Goal: Task Accomplishment & Management: Manage account settings

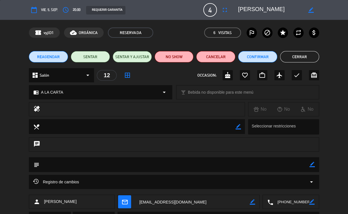
scroll to position [16, 0]
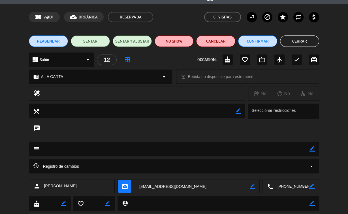
click at [240, 110] on icon "border_color" at bounding box center [237, 110] width 5 height 5
click at [131, 111] on textarea at bounding box center [137, 110] width 196 height 14
click at [312, 151] on icon "border_color" at bounding box center [312, 148] width 5 height 5
click at [176, 147] on textarea at bounding box center [174, 148] width 270 height 14
type textarea "BOX SI O SI"
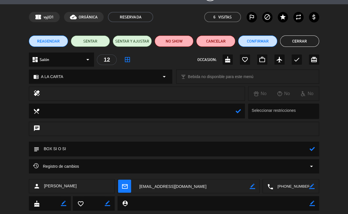
click at [310, 148] on icon at bounding box center [312, 148] width 5 height 5
click at [265, 42] on button "Confirmar" at bounding box center [257, 40] width 39 height 11
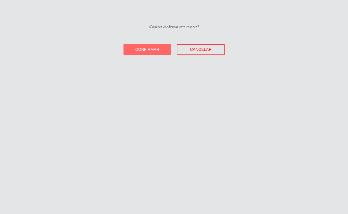
click at [164, 49] on button "Confirmar" at bounding box center [147, 49] width 48 height 10
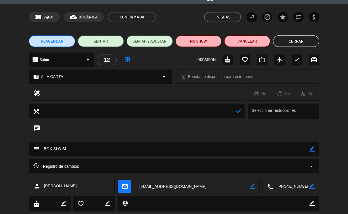
click at [298, 44] on button "Cerrar" at bounding box center [296, 40] width 46 height 11
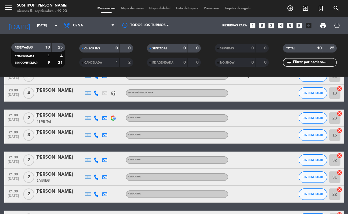
scroll to position [119, 0]
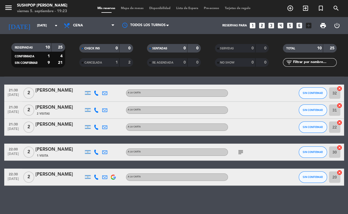
click at [240, 148] on div "subject" at bounding box center [253, 151] width 51 height 17
click at [240, 151] on icon "subject" at bounding box center [240, 151] width 7 height 7
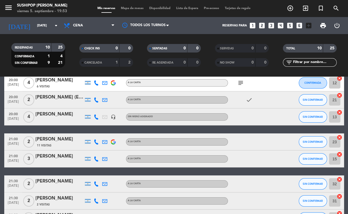
scroll to position [0, 0]
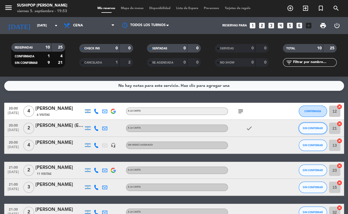
click at [306, 128] on span "SIN CONFIRMAR" at bounding box center [313, 127] width 20 height 3
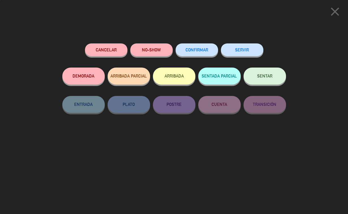
click at [240, 50] on button "SERVIR" at bounding box center [242, 49] width 42 height 13
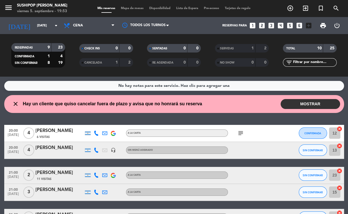
click at [304, 96] on div "close Hay un cliente que quiso cancelar fuera de plazo y avisa que no honrará s…" at bounding box center [174, 104] width 340 height 18
click at [310, 104] on button "MOSTRAR" at bounding box center [310, 104] width 59 height 10
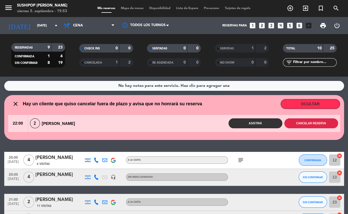
click at [308, 122] on button "Cancelar reserva" at bounding box center [311, 123] width 54 height 10
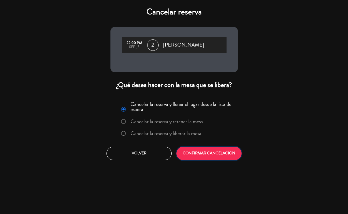
click at [210, 153] on button "CONFIRMAR CANCELACIÓN" at bounding box center [208, 152] width 65 height 13
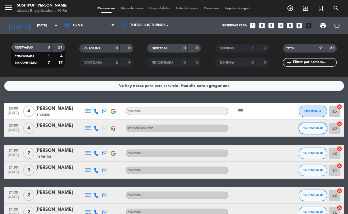
click at [313, 127] on span "SIN CONFIRMAR" at bounding box center [313, 127] width 20 height 3
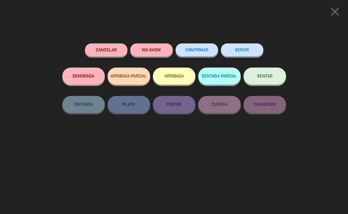
click at [248, 56] on button "SERVIR" at bounding box center [242, 49] width 42 height 13
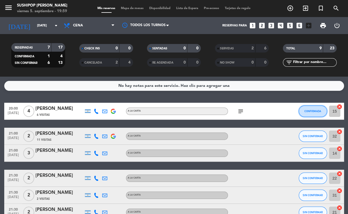
click at [313, 114] on button "CONFIRMADA" at bounding box center [313, 110] width 28 height 11
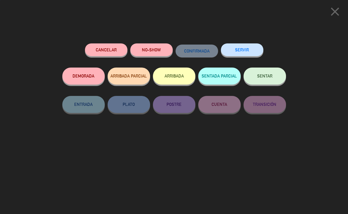
click at [260, 51] on button "SERVIR" at bounding box center [242, 49] width 42 height 13
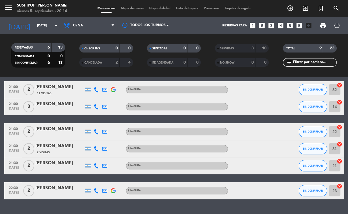
scroll to position [18, 0]
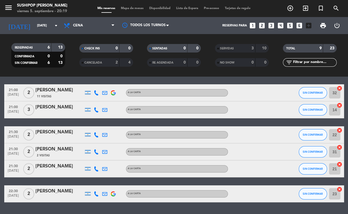
click at [54, 183] on div "21:00 sep. 5 2 Alfonso Smithuis 11 Visitas A LA CARTA SIN CONFIRMAR 32 cancel 2…" at bounding box center [174, 143] width 340 height 118
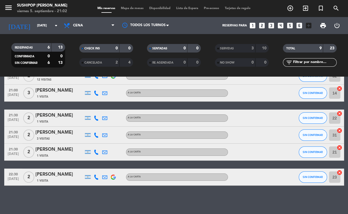
scroll to position [0, 0]
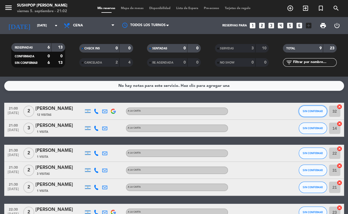
click at [314, 114] on button "SIN CONFIRMAR" at bounding box center [313, 110] width 28 height 11
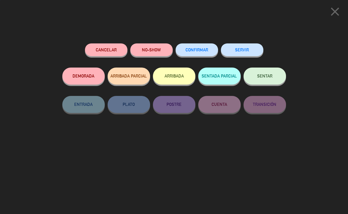
click at [248, 50] on button "SERVIR" at bounding box center [242, 49] width 42 height 13
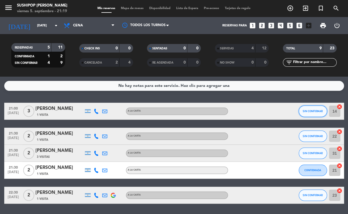
click at [308, 110] on span "SIN CONFIRMAR" at bounding box center [313, 110] width 20 height 3
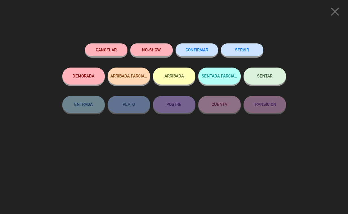
click at [153, 54] on button "NO-SHOW" at bounding box center [151, 49] width 42 height 13
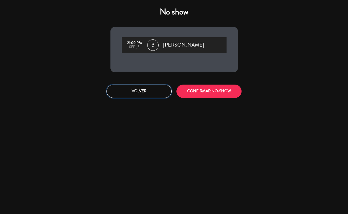
click at [129, 88] on button "Volver" at bounding box center [138, 90] width 65 height 13
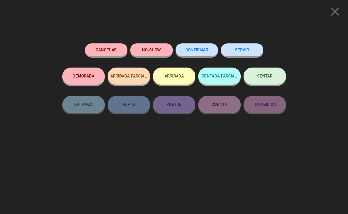
click at [143, 48] on button "NO-SHOW" at bounding box center [151, 49] width 42 height 13
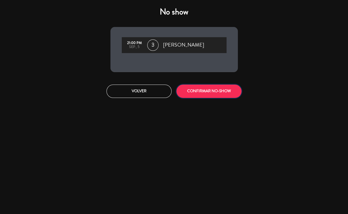
click at [201, 90] on button "CONFIRMAR NO-SHOW" at bounding box center [208, 90] width 65 height 13
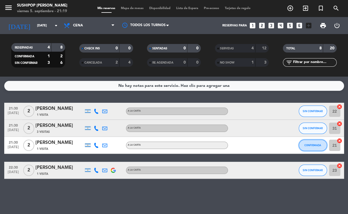
click at [313, 145] on span "CONFIRMADA" at bounding box center [312, 144] width 17 height 3
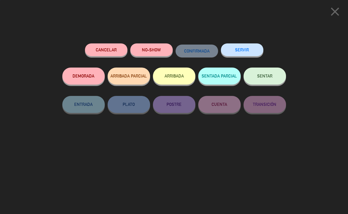
click at [249, 47] on button "SERVIR" at bounding box center [242, 49] width 42 height 13
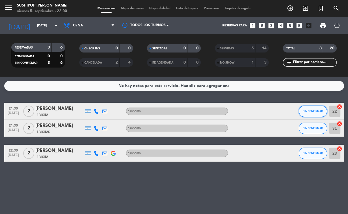
click at [310, 110] on span "SIN CONFIRMAR" at bounding box center [313, 110] width 20 height 3
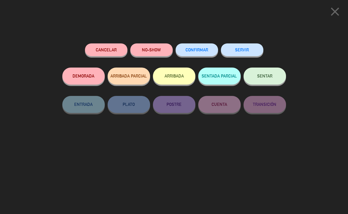
click at [152, 53] on button "NO-SHOW" at bounding box center [151, 49] width 42 height 13
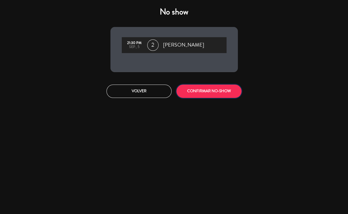
click at [216, 90] on button "CONFIRMAR NO-SHOW" at bounding box center [208, 90] width 65 height 13
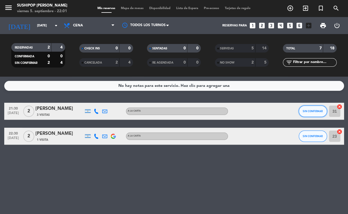
click at [308, 110] on span "SIN CONFIRMAR" at bounding box center [313, 110] width 20 height 3
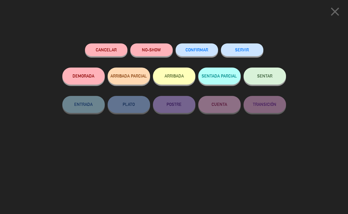
click at [158, 50] on button "NO-SHOW" at bounding box center [151, 49] width 42 height 13
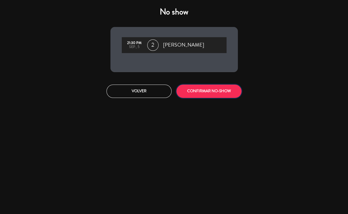
click at [216, 93] on button "CONFIRMAR NO-SHOW" at bounding box center [208, 90] width 65 height 13
